Goal: Information Seeking & Learning: Learn about a topic

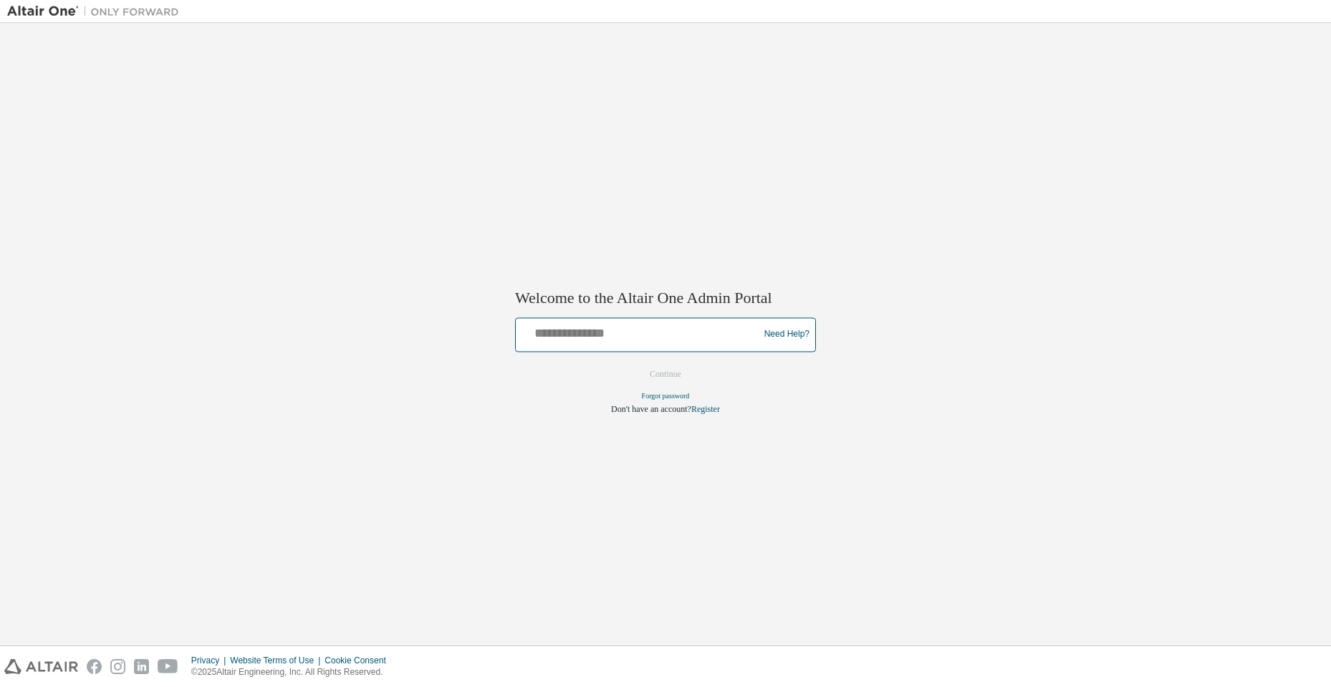
click at [597, 342] on input "text" at bounding box center [639, 331] width 236 height 21
type input "**********"
click at [667, 367] on button "Continue" at bounding box center [666, 373] width 62 height 21
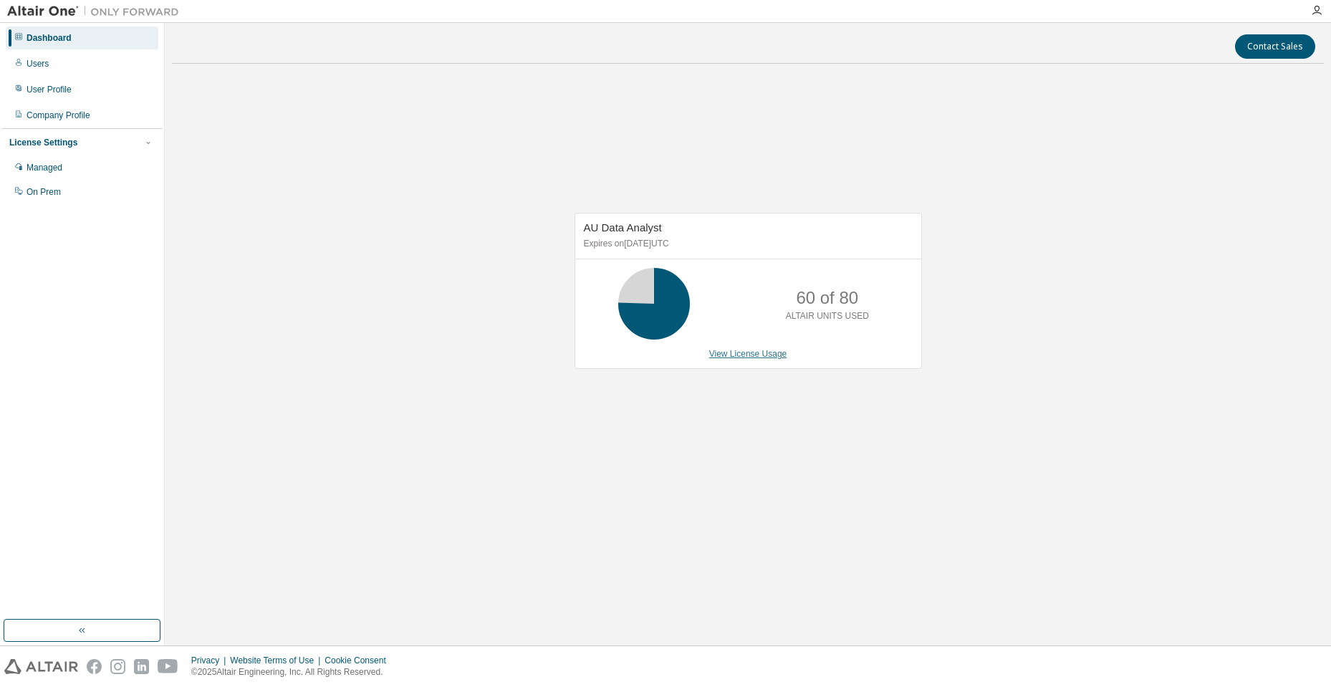
click at [752, 356] on link "View License Usage" at bounding box center [748, 354] width 78 height 10
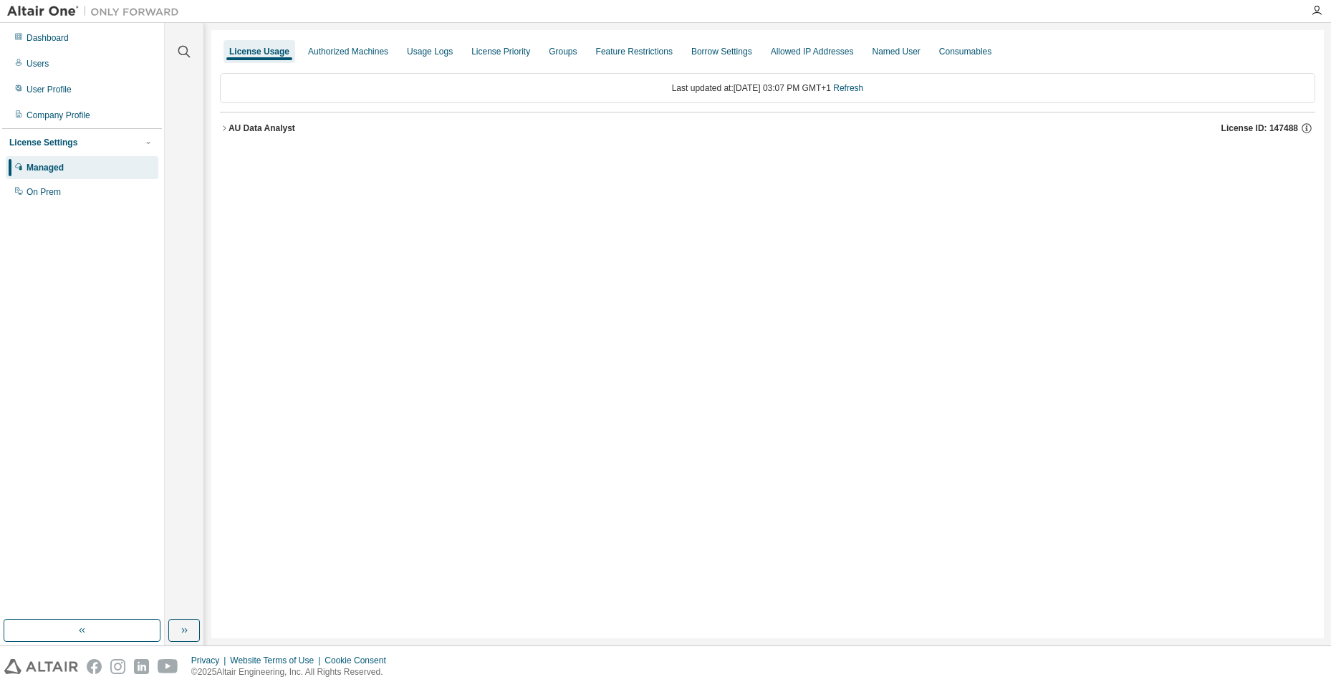
click at [225, 127] on icon "button" at bounding box center [224, 128] width 9 height 9
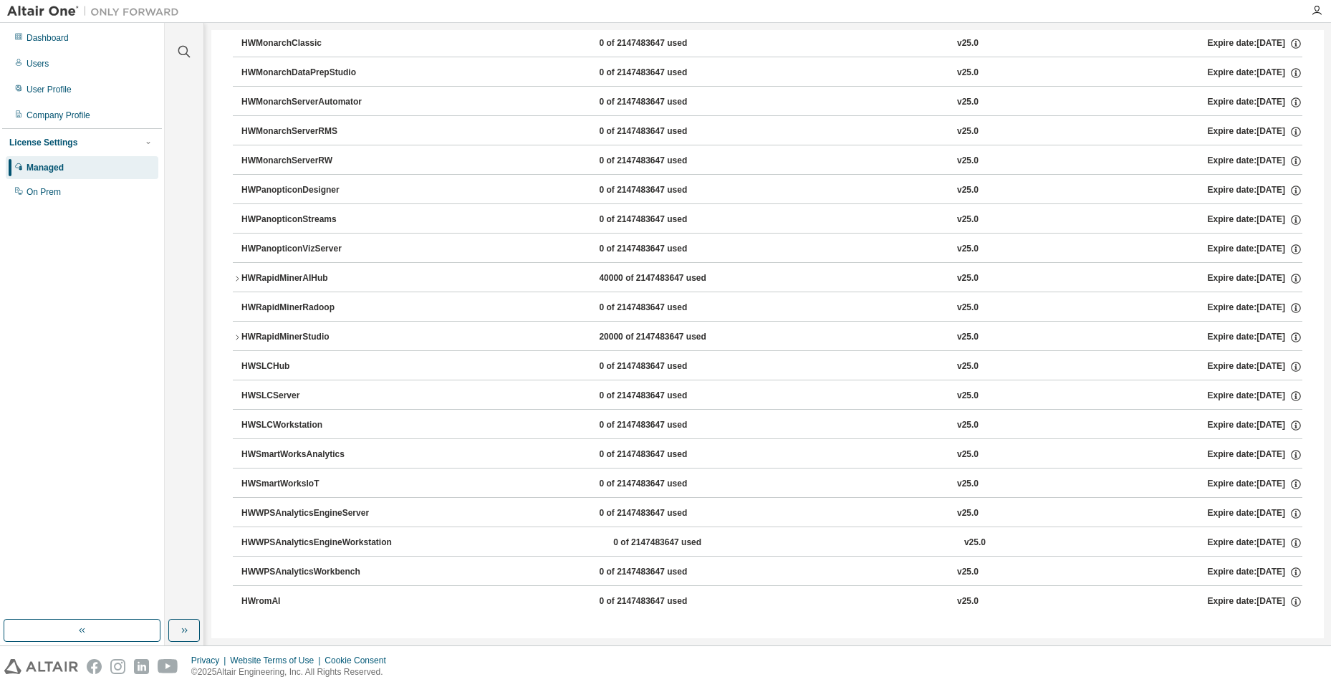
scroll to position [821, 0]
click at [241, 333] on icon "button" at bounding box center [237, 335] width 9 height 9
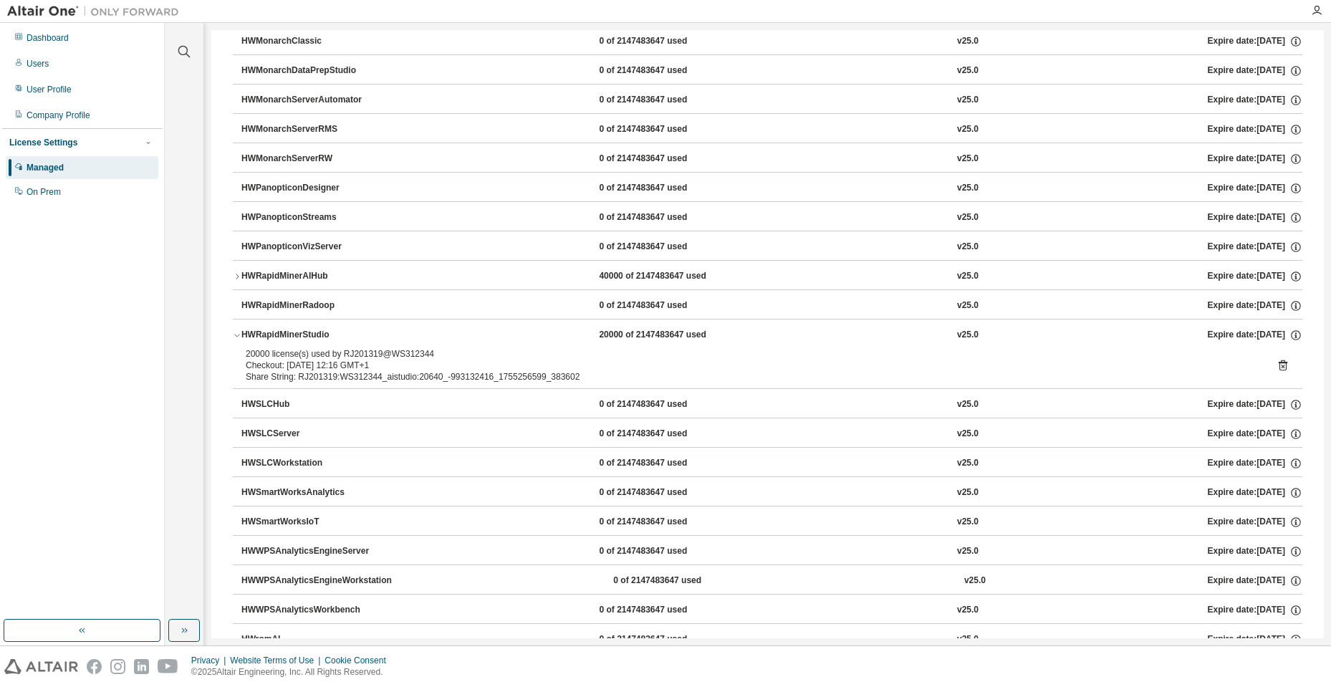
click at [240, 275] on icon "button" at bounding box center [237, 276] width 9 height 9
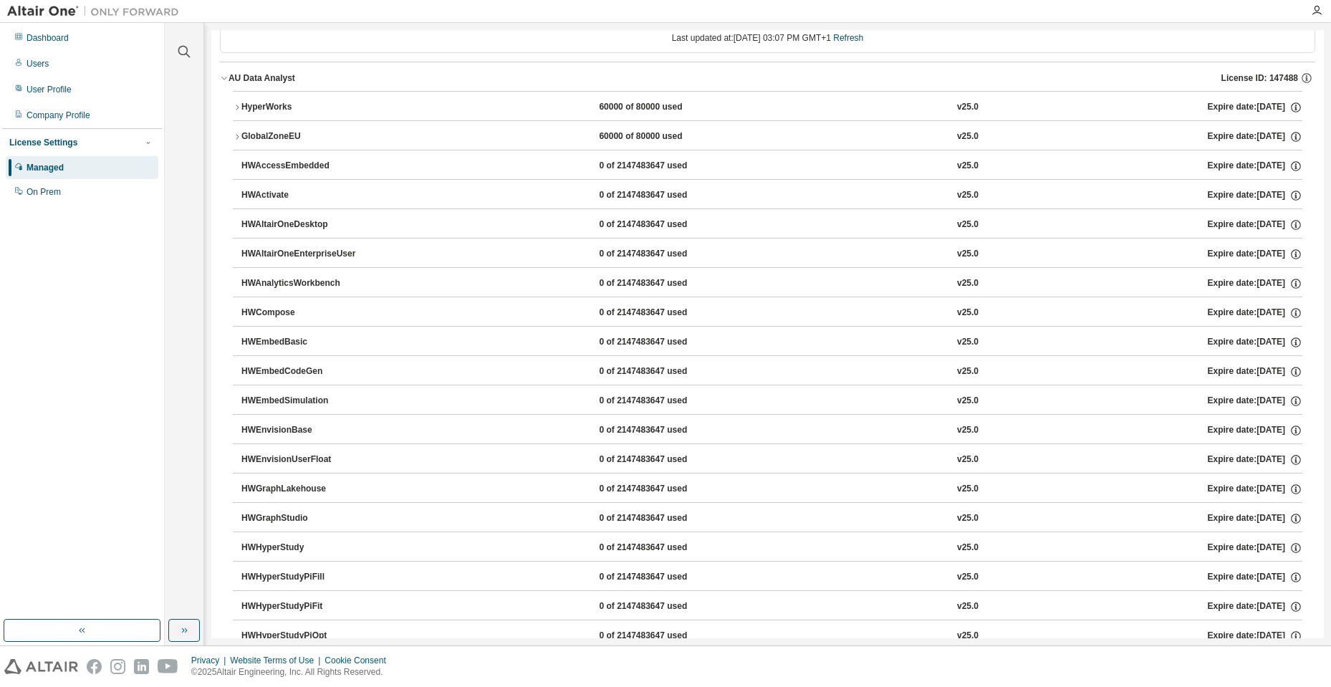
scroll to position [0, 0]
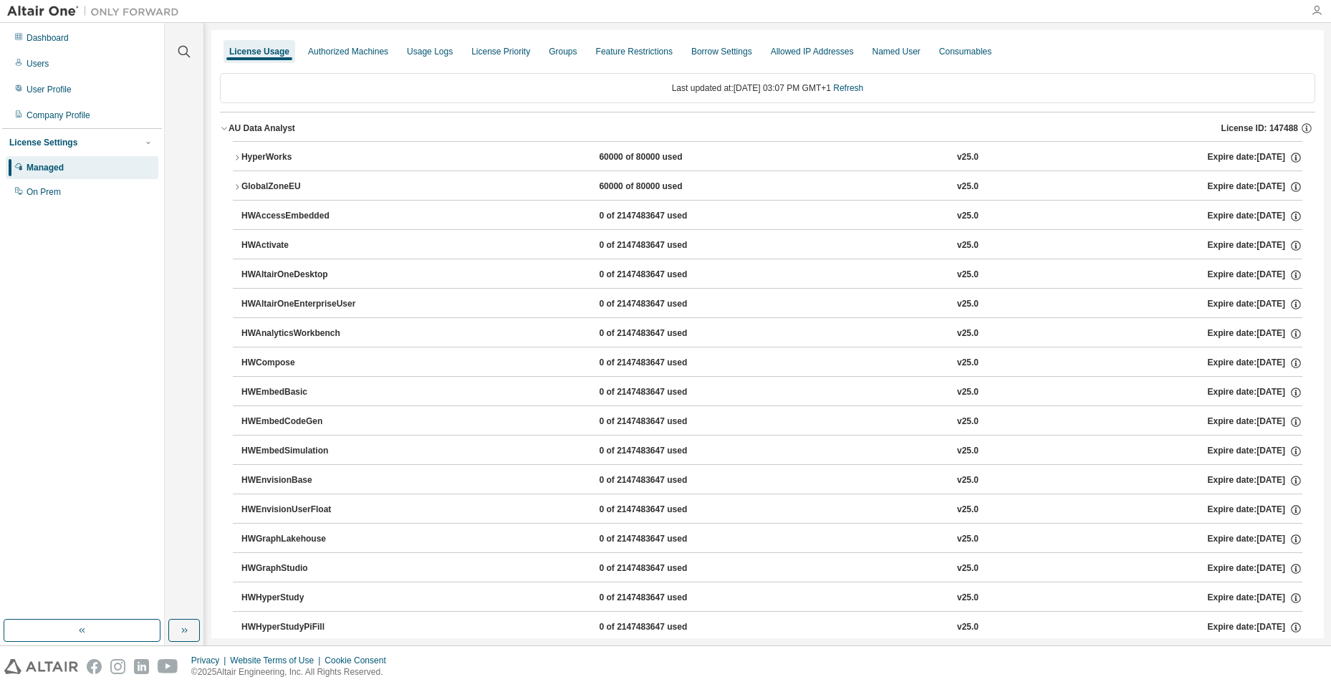
click at [1311, 12] on icon "button" at bounding box center [1316, 10] width 11 height 11
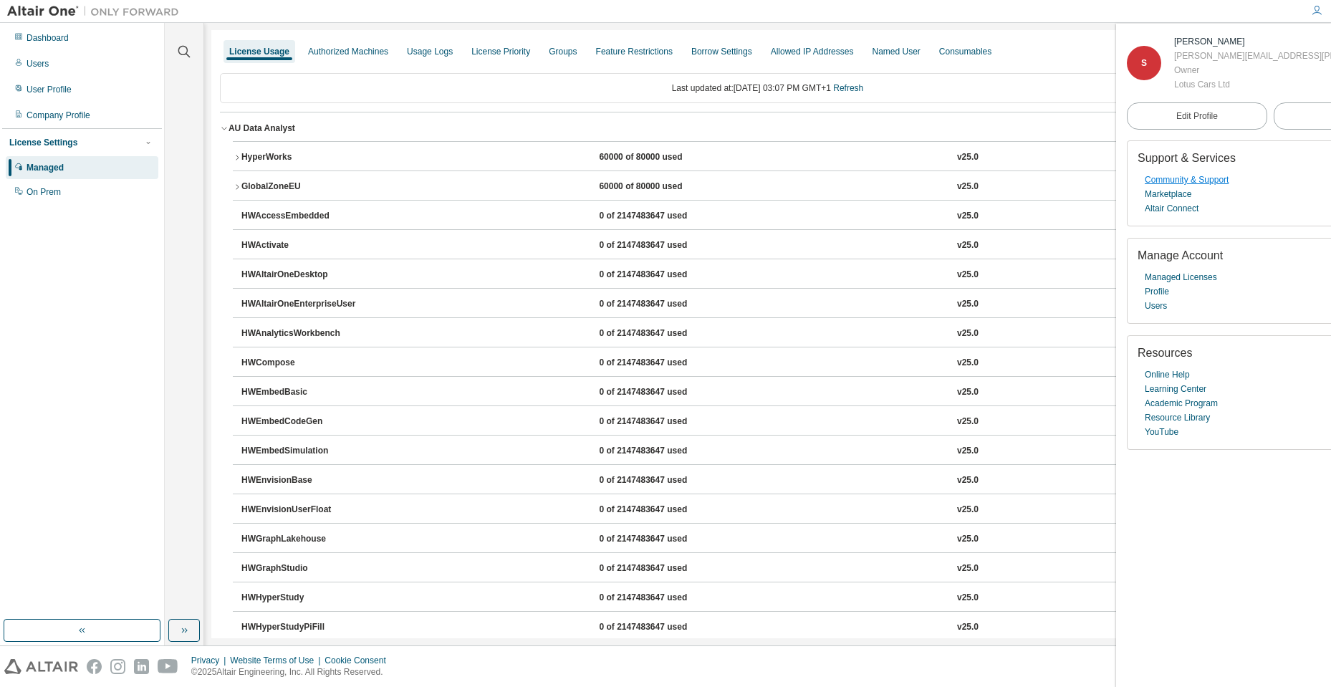
click at [1178, 181] on link "Community & Support" at bounding box center [1187, 180] width 84 height 14
